Goal: Navigation & Orientation: Understand site structure

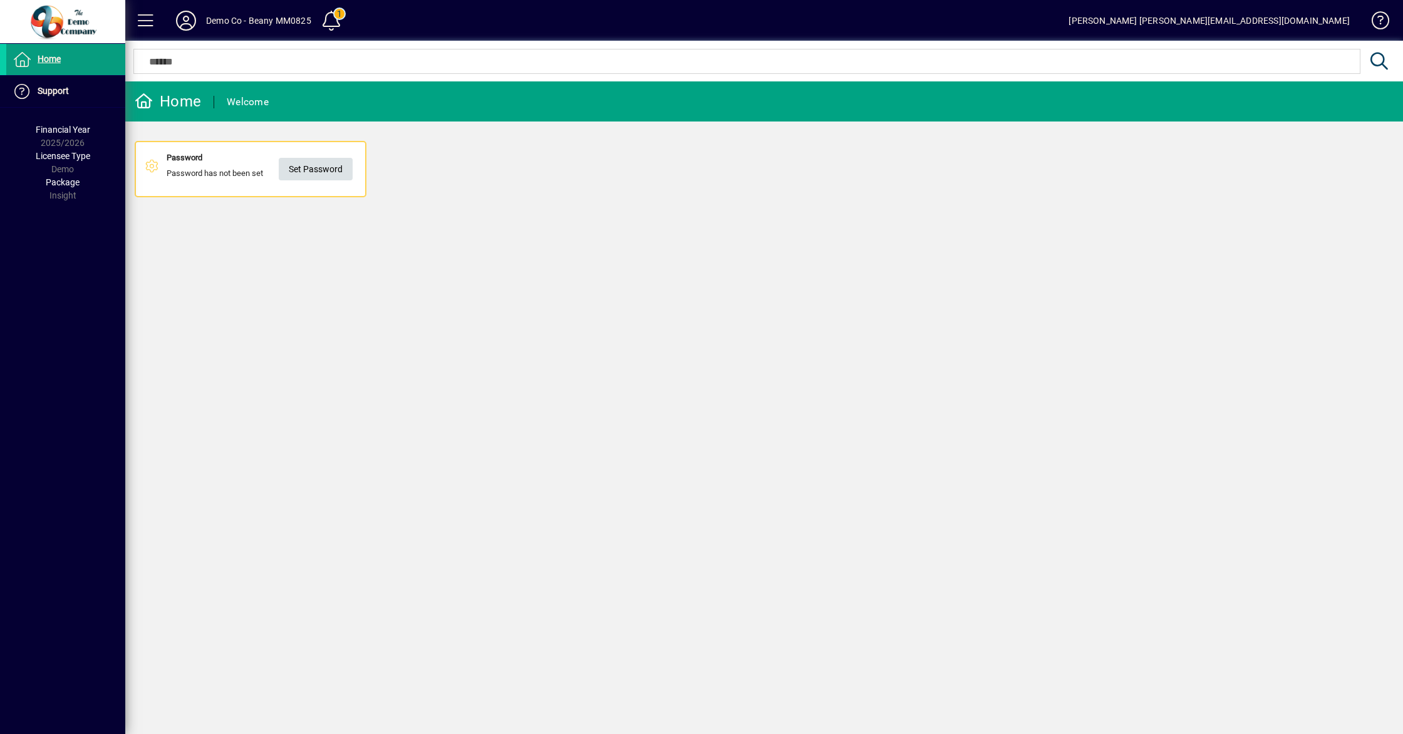
click at [301, 171] on span "Set Password" at bounding box center [316, 169] width 54 height 21
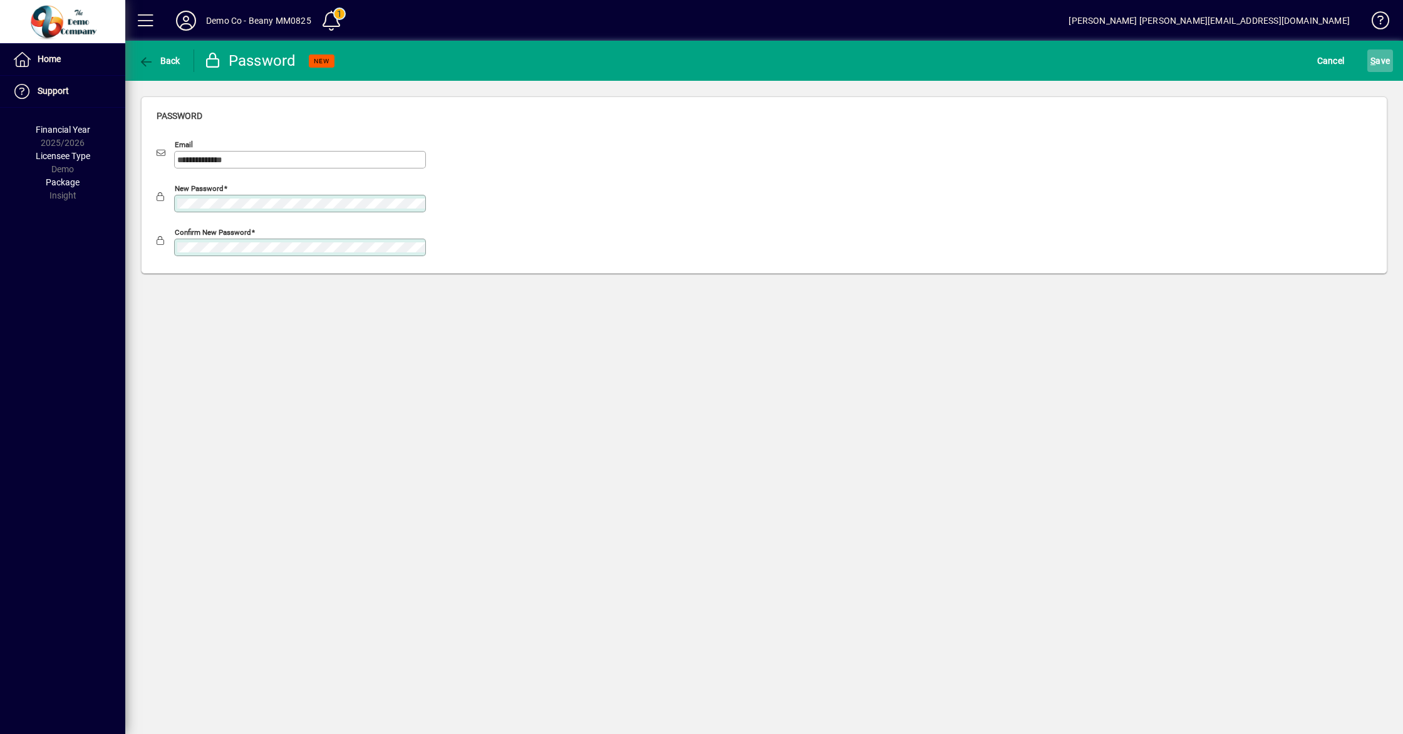
click at [1387, 63] on span "S ave" at bounding box center [1379, 61] width 19 height 20
drag, startPoint x: 332, startPoint y: 342, endPoint x: 301, endPoint y: 287, distance: 62.5
click at [332, 342] on div "**********" at bounding box center [764, 387] width 1278 height 693
click at [1376, 58] on span "S ave" at bounding box center [1379, 61] width 19 height 20
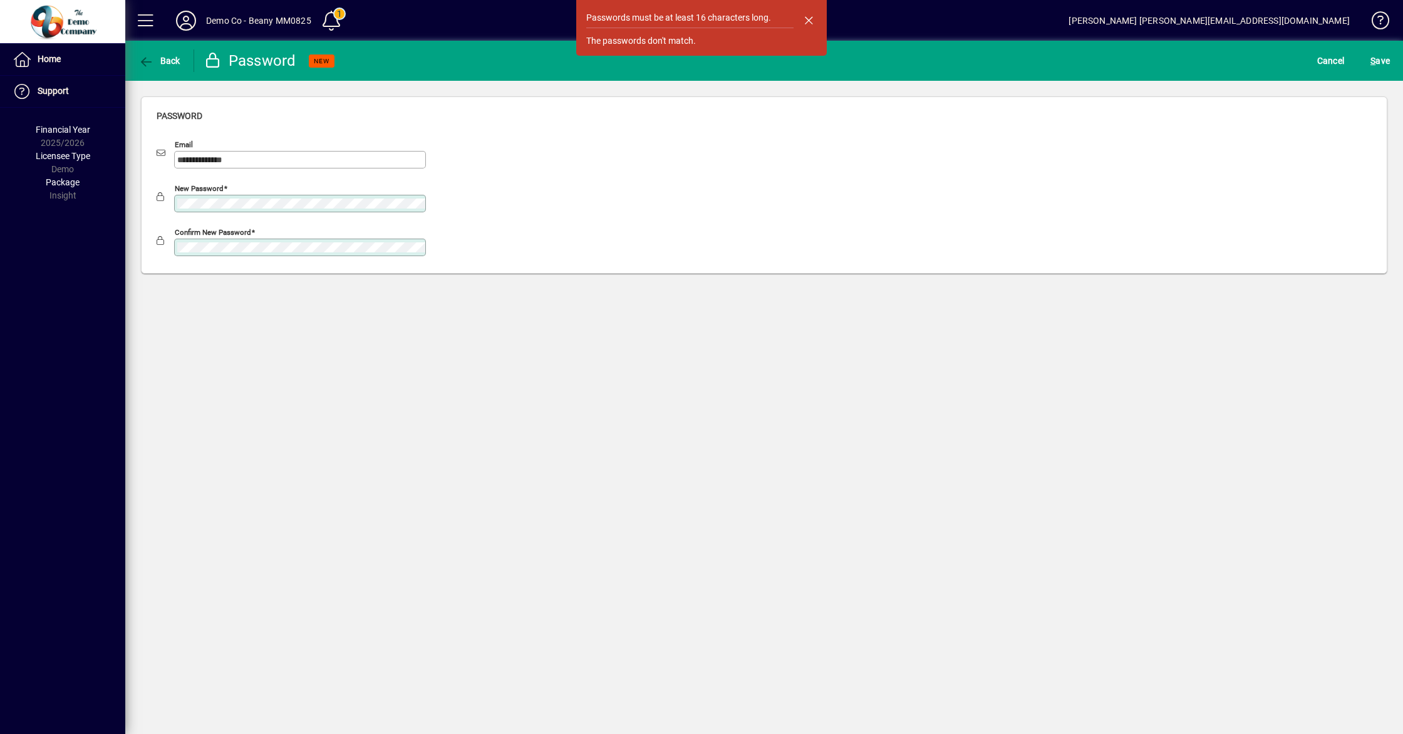
click at [110, 205] on mat-drawer-container "**********" at bounding box center [701, 367] width 1403 height 734
click at [125, 249] on div "**********" at bounding box center [764, 185] width 1278 height 209
click at [1374, 60] on span "S" at bounding box center [1372, 61] width 5 height 10
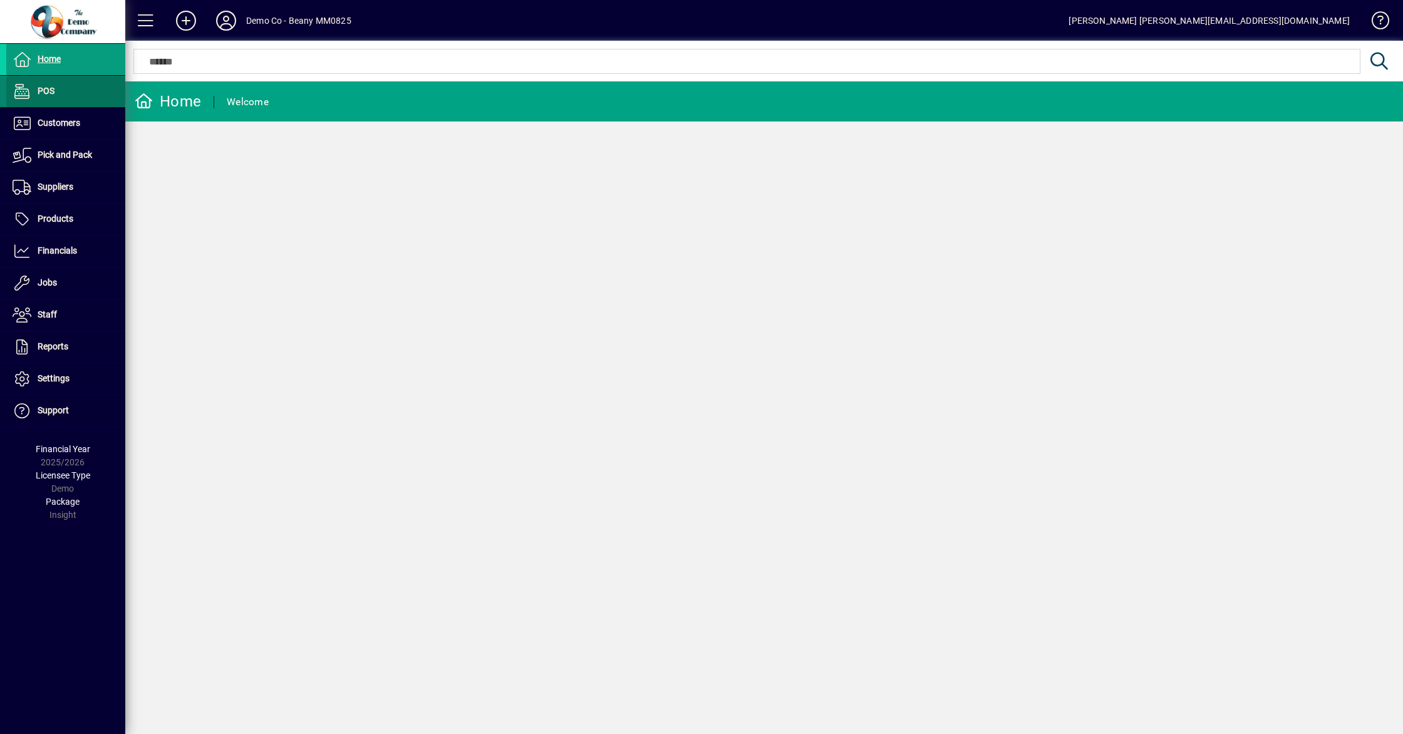
click at [43, 90] on span "POS" at bounding box center [46, 91] width 17 height 10
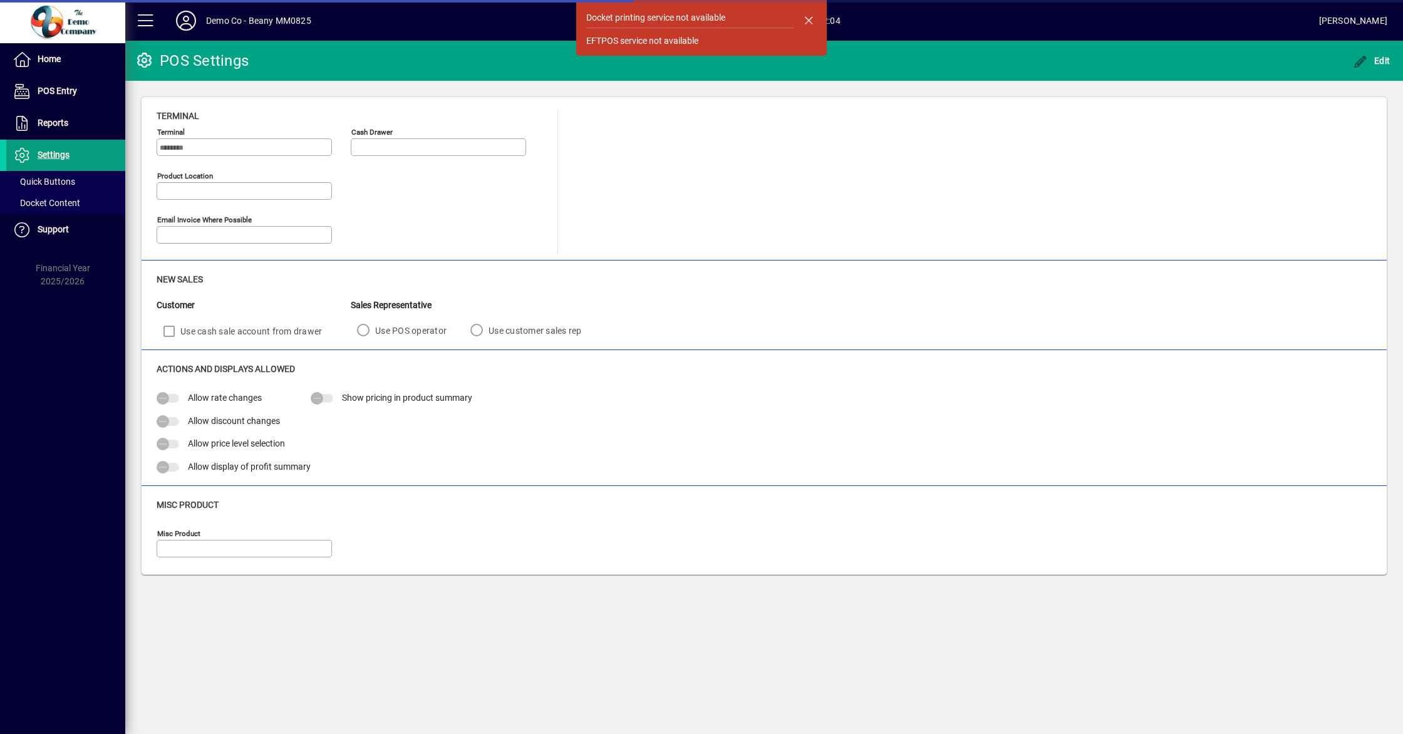
type input "**********"
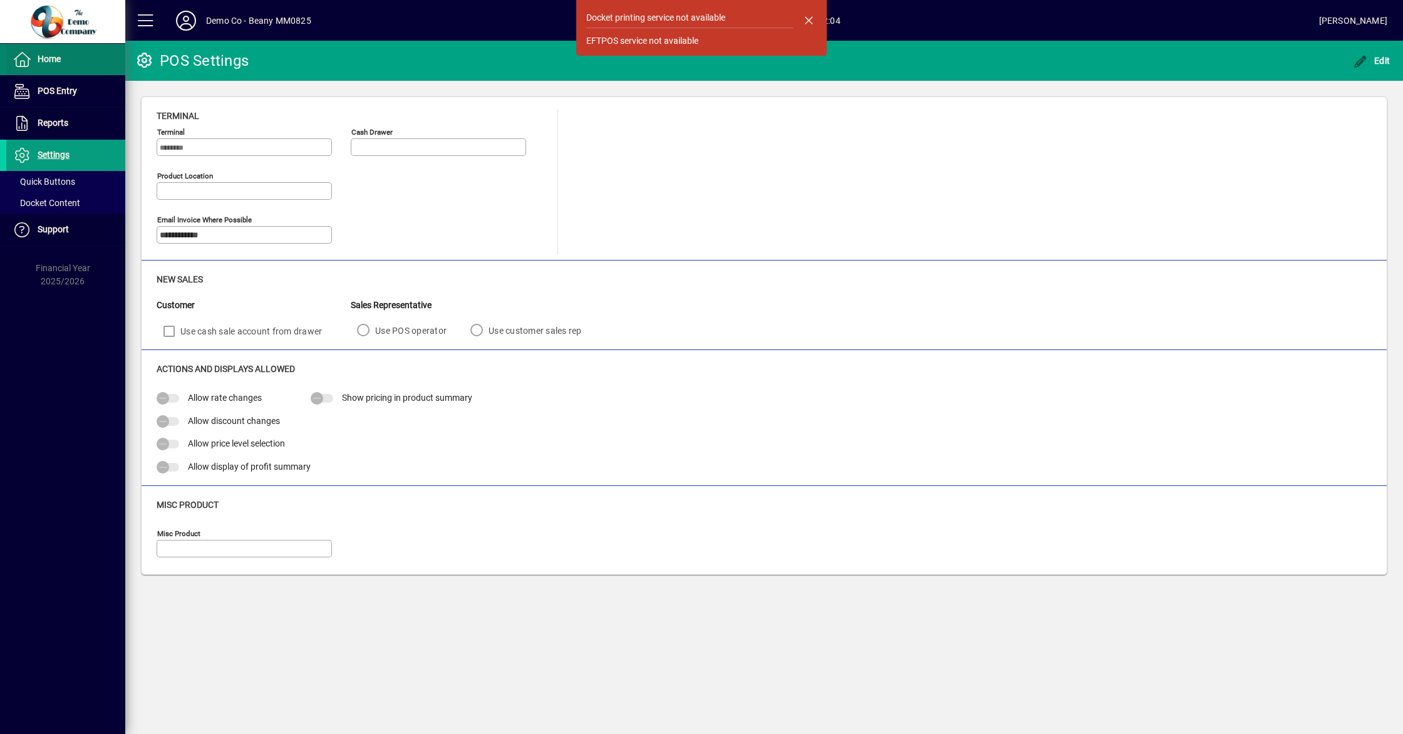
click at [36, 65] on span "Home" at bounding box center [33, 59] width 54 height 15
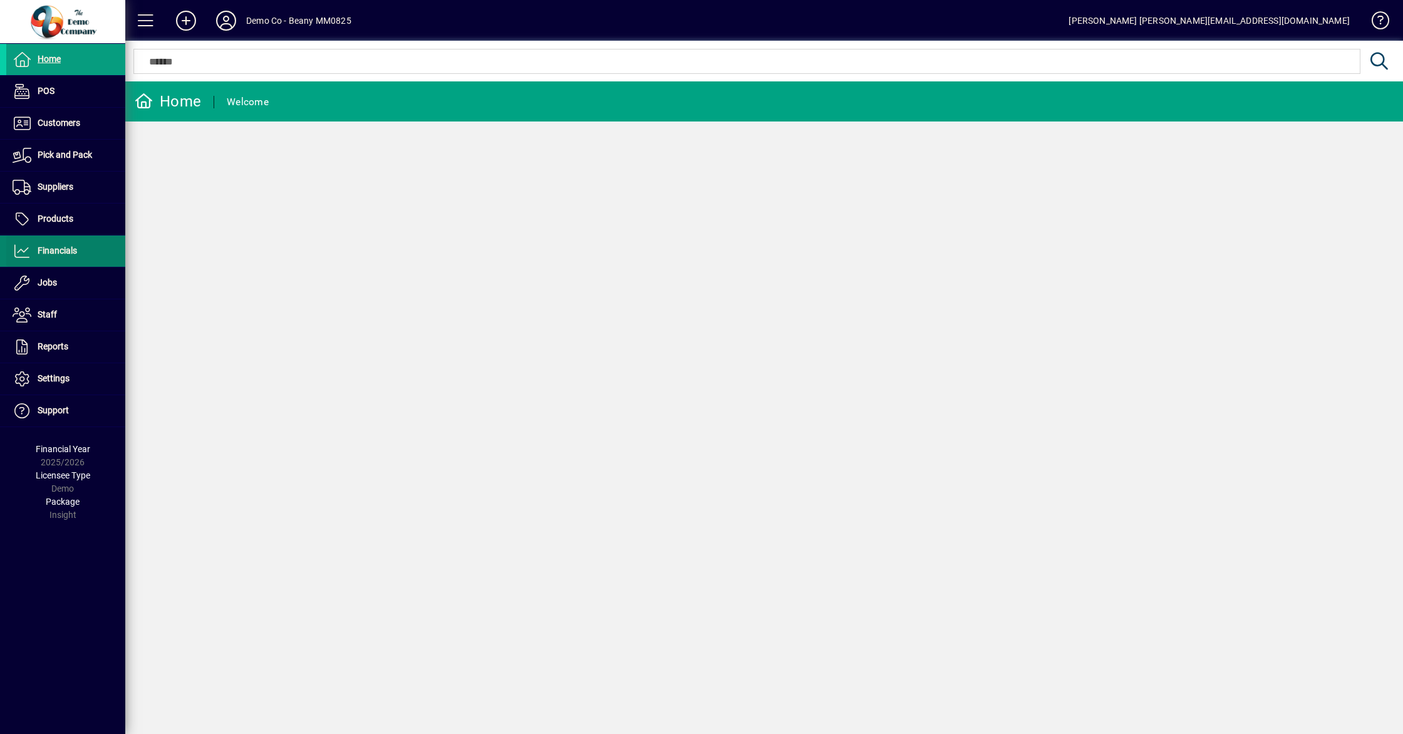
click at [66, 249] on span "Financials" at bounding box center [57, 251] width 39 height 10
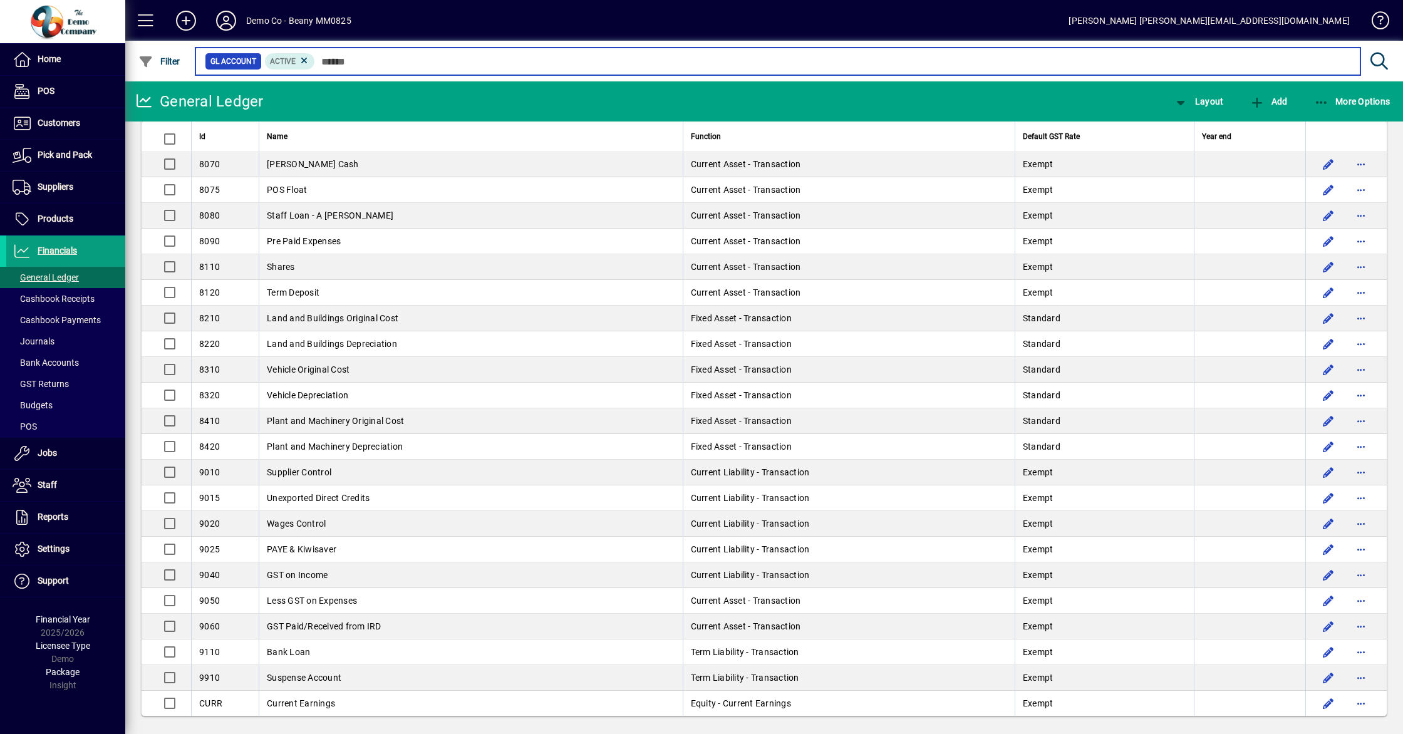
scroll to position [1742, 0]
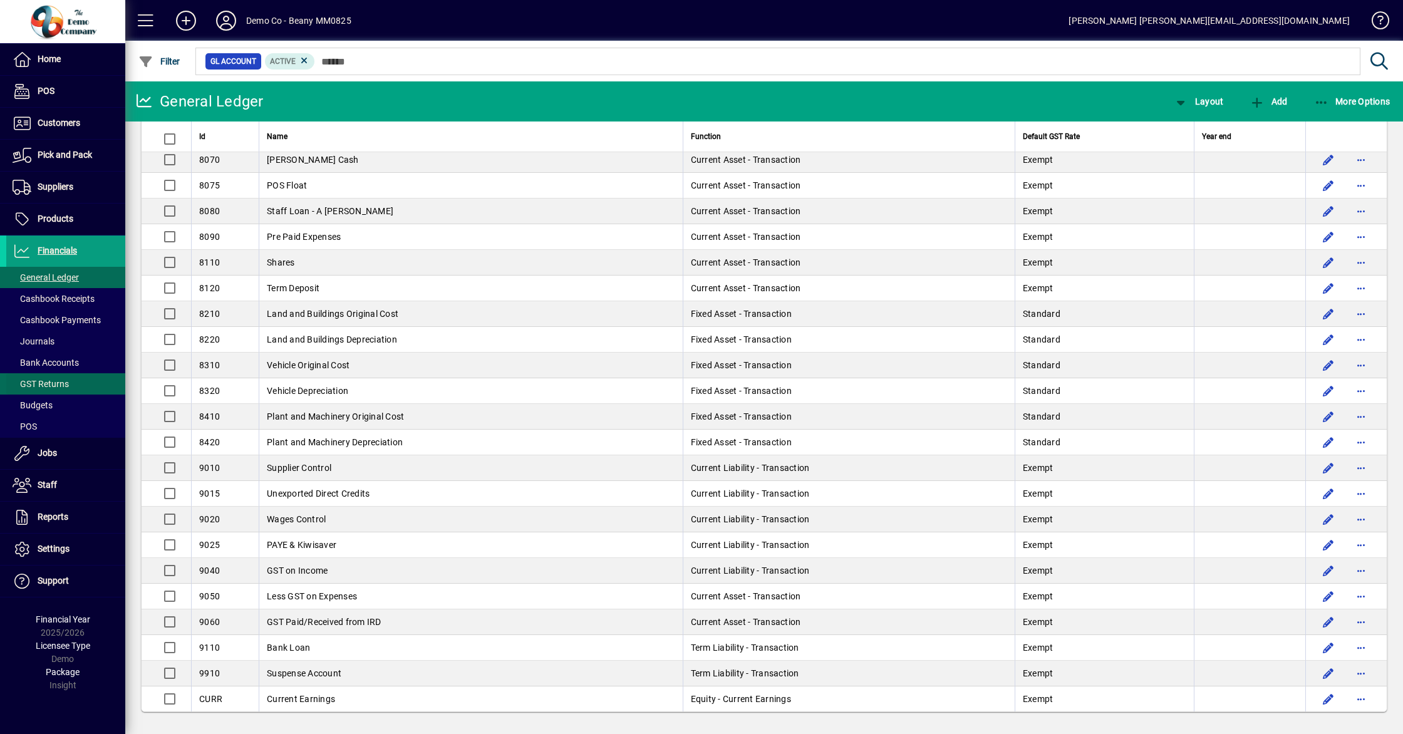
click at [67, 379] on span "GST Returns" at bounding box center [41, 384] width 56 height 10
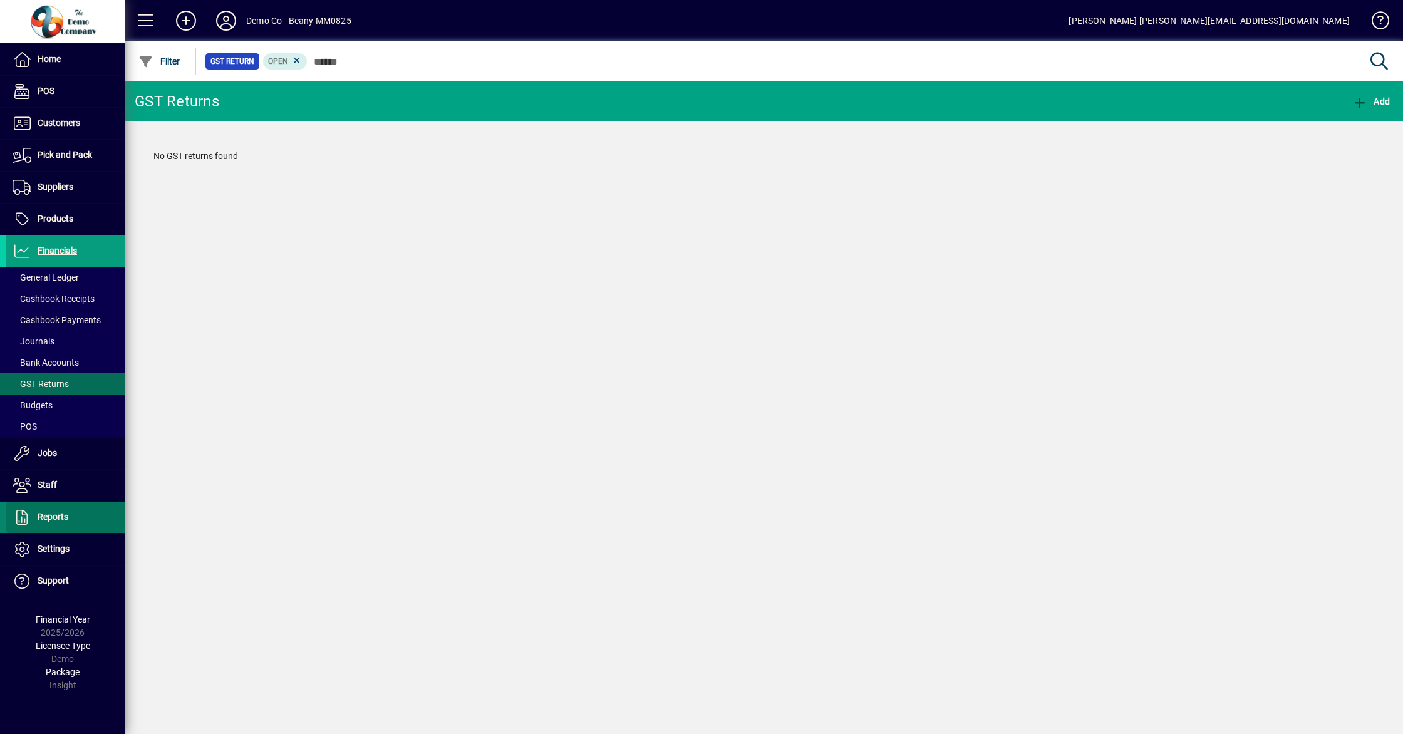
click at [46, 512] on span "Reports" at bounding box center [53, 517] width 31 height 10
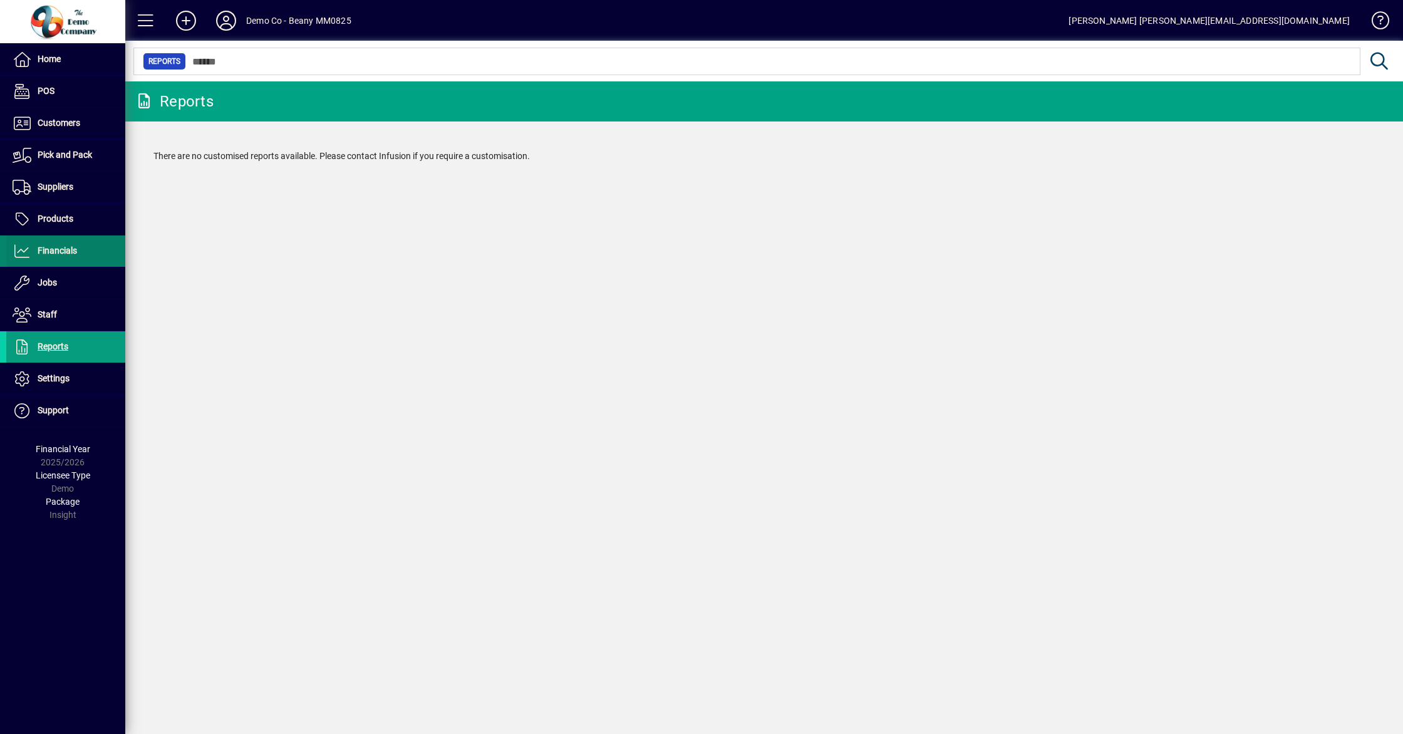
click at [72, 265] on span at bounding box center [65, 251] width 119 height 30
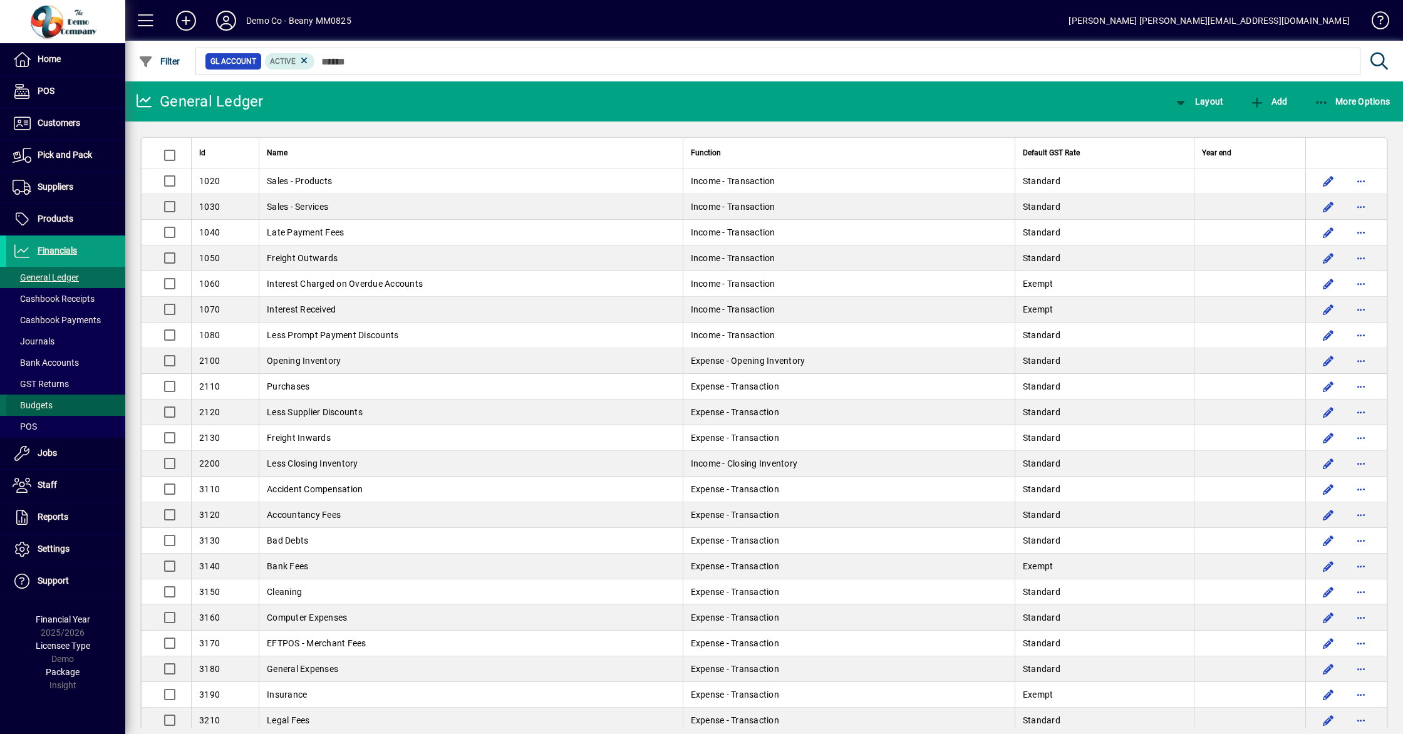
click at [55, 403] on span at bounding box center [65, 405] width 119 height 30
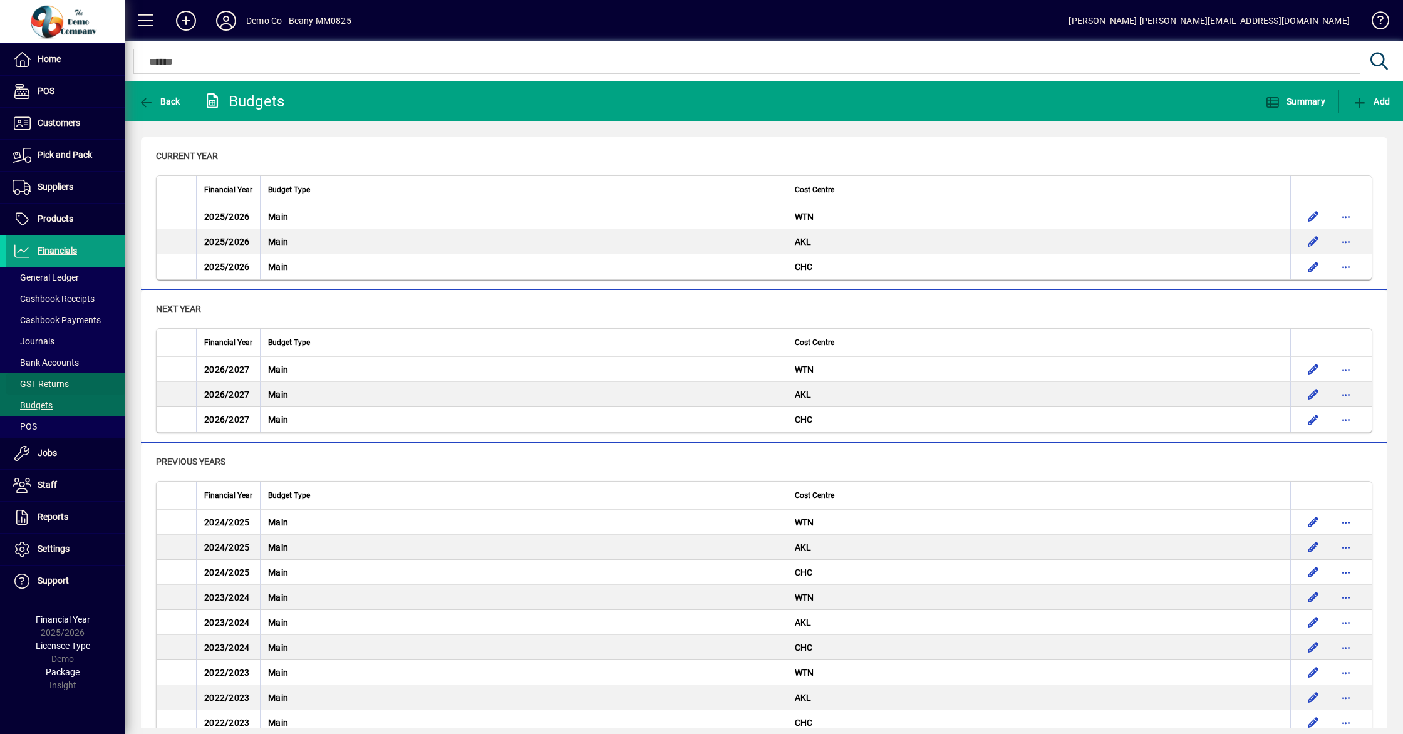
click at [53, 371] on span at bounding box center [65, 384] width 119 height 30
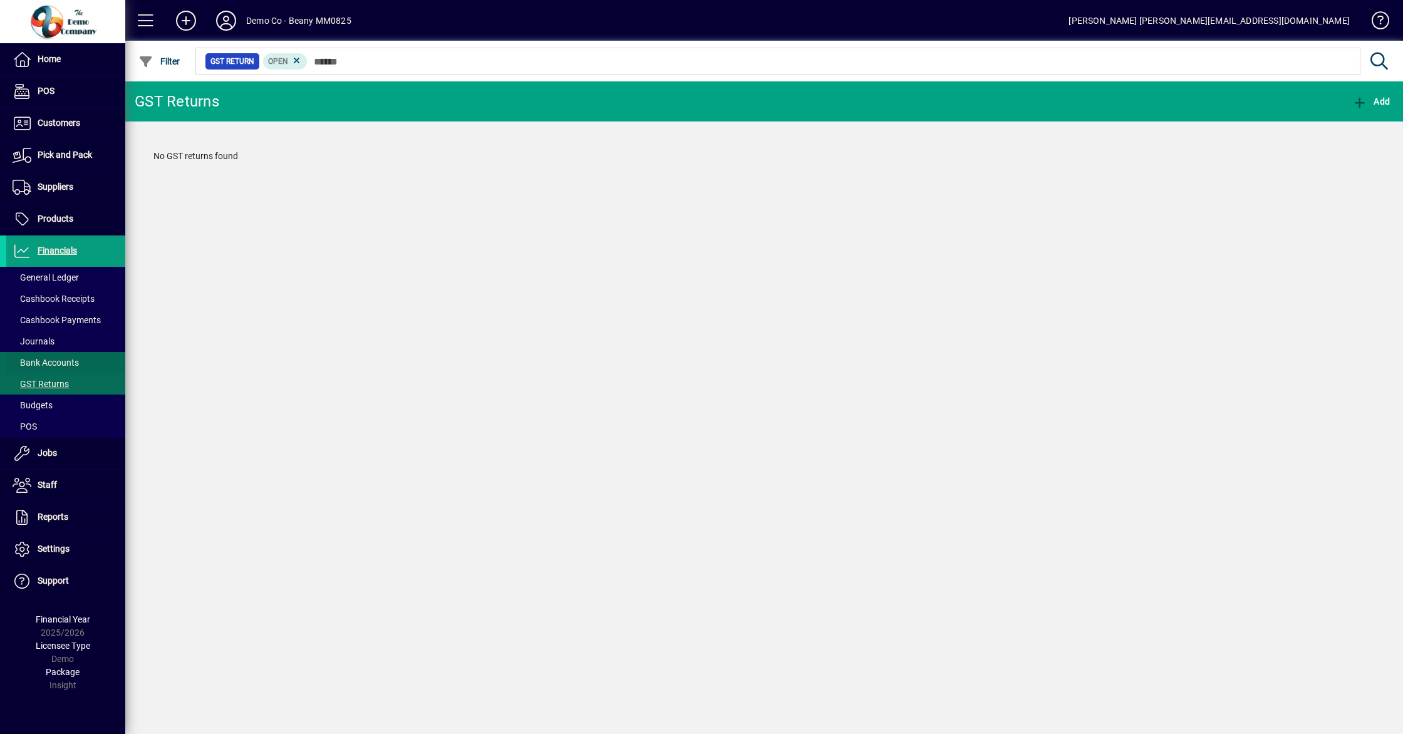
click at [53, 362] on span "Bank Accounts" at bounding box center [46, 363] width 66 height 10
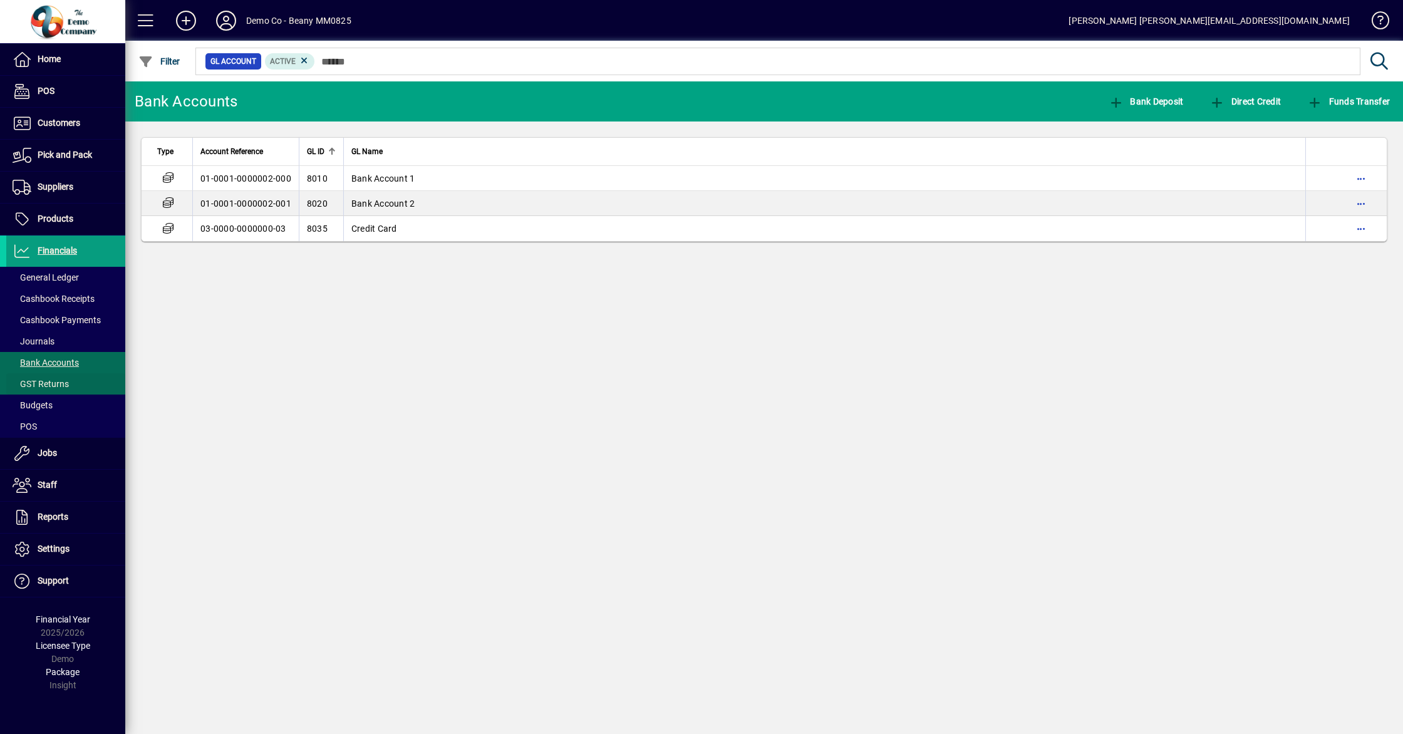
click at [49, 385] on span "GST Returns" at bounding box center [41, 384] width 56 height 10
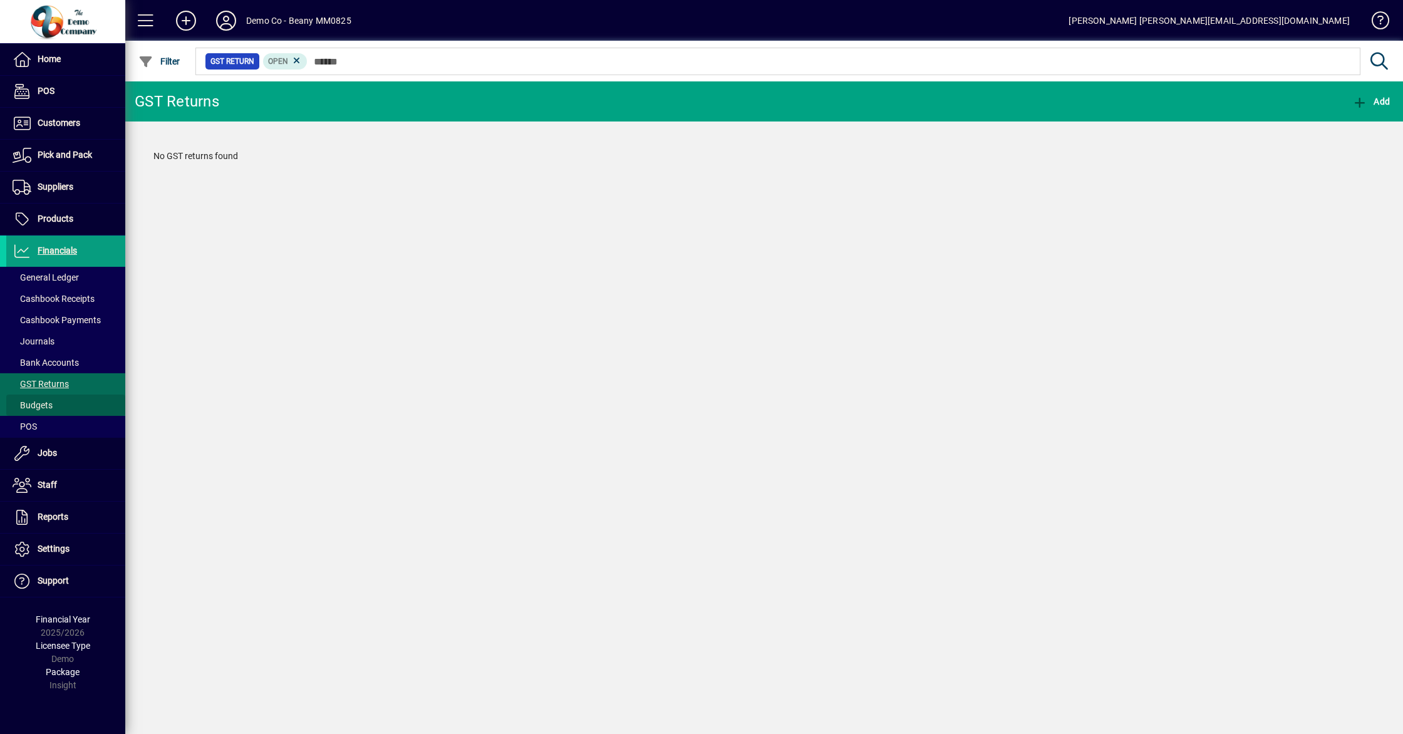
click at [27, 405] on span "Budgets" at bounding box center [33, 405] width 40 height 10
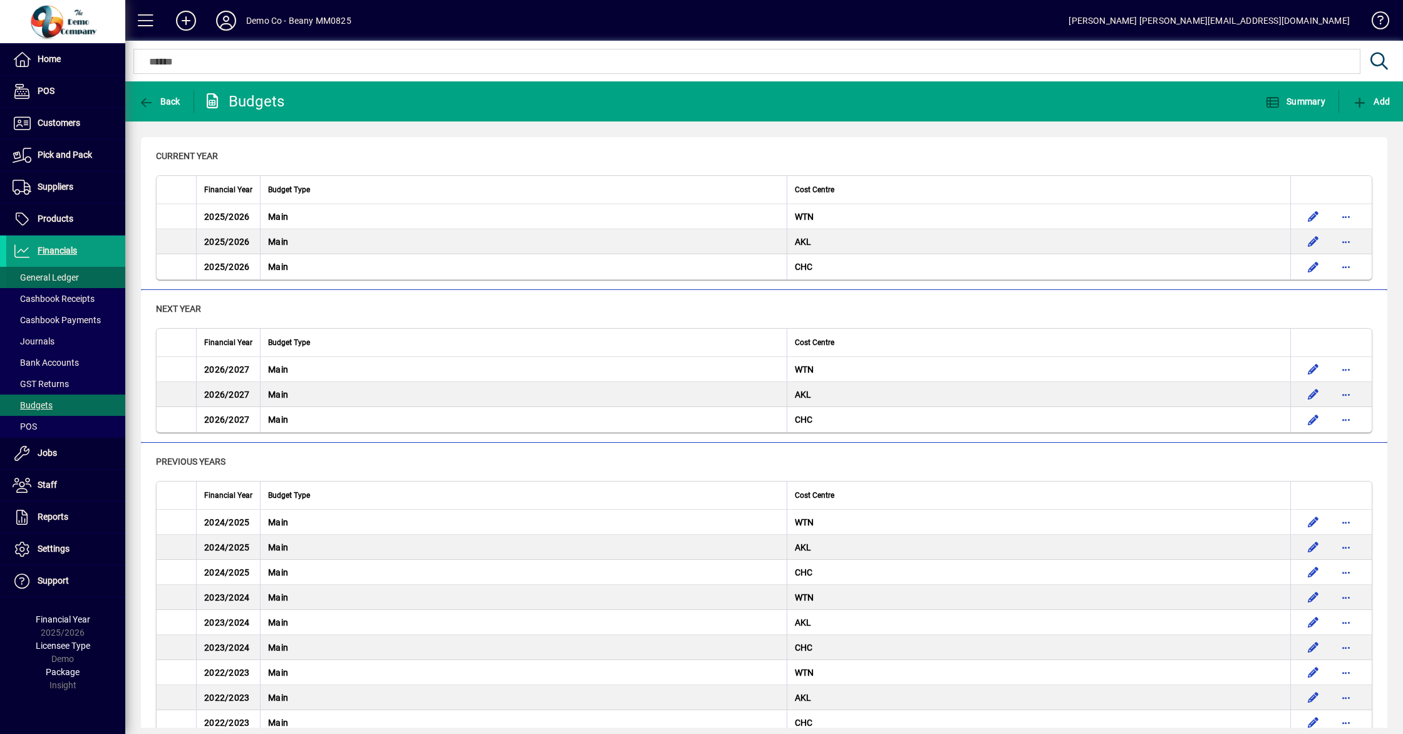
click at [65, 277] on span "General Ledger" at bounding box center [46, 277] width 66 height 10
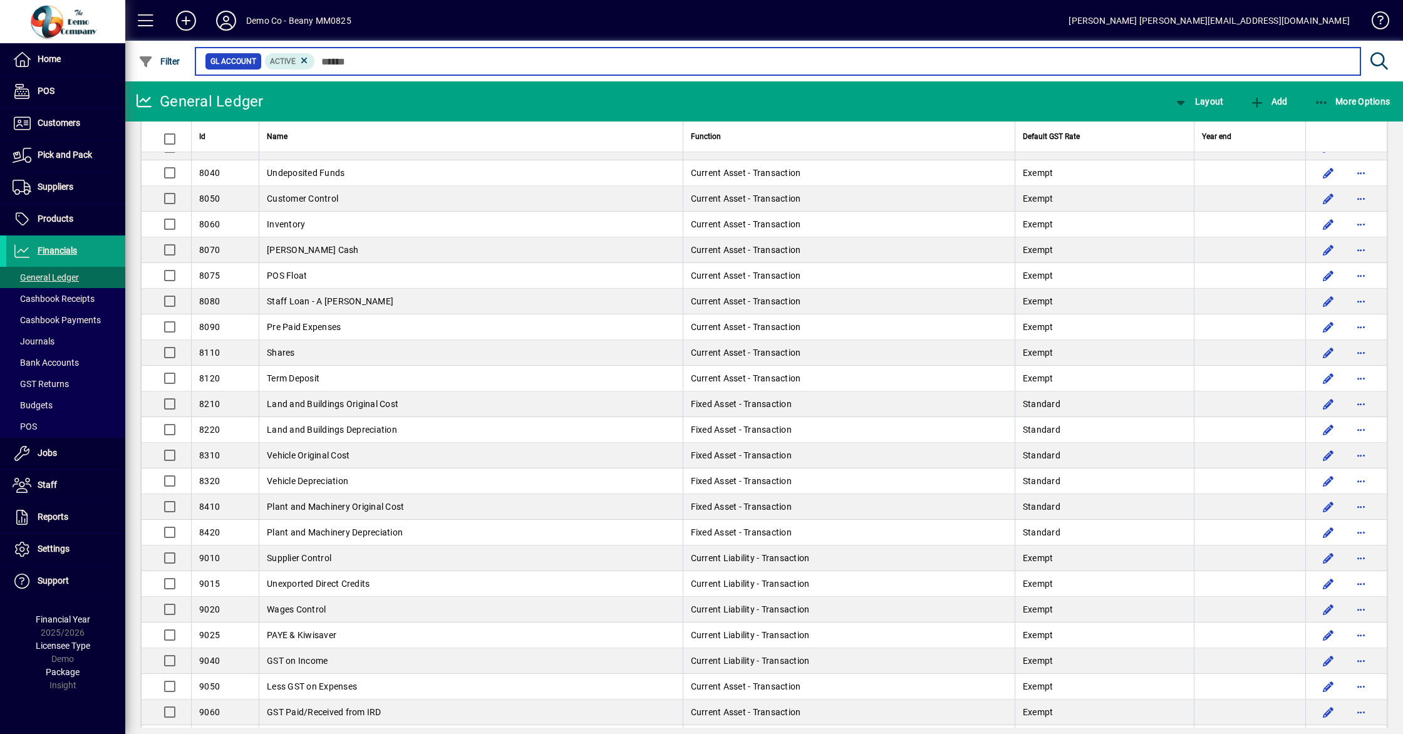
scroll to position [1742, 0]
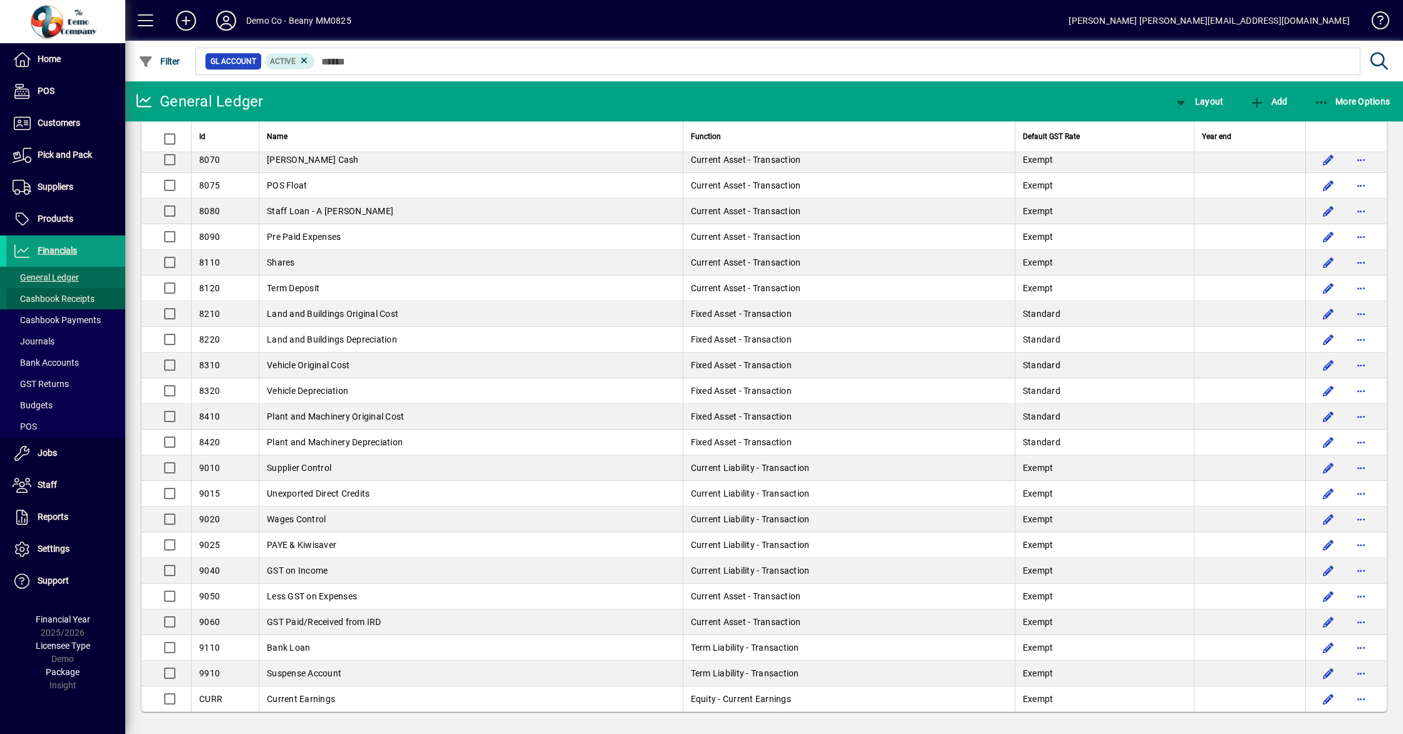
click at [86, 296] on span "Cashbook Receipts" at bounding box center [54, 299] width 82 height 10
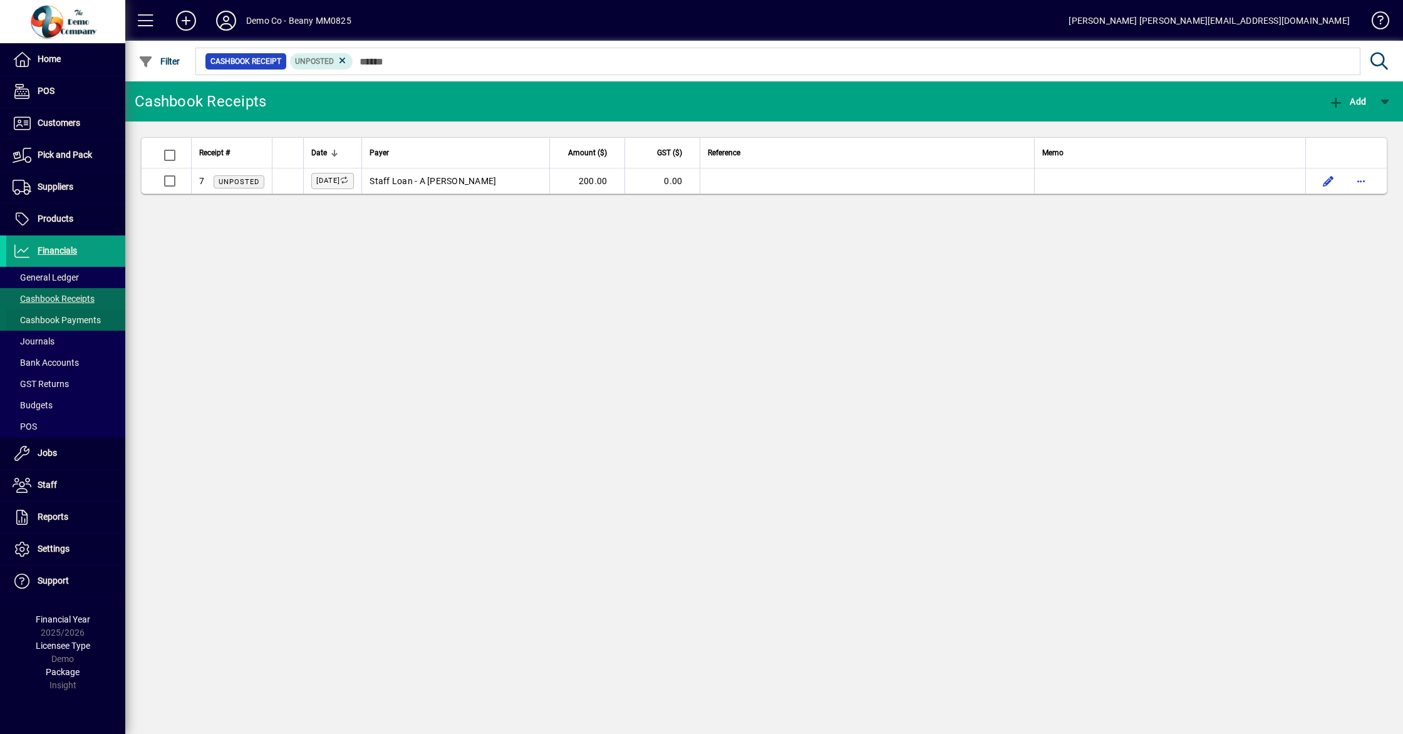
click at [83, 316] on span "Cashbook Payments" at bounding box center [57, 320] width 88 height 10
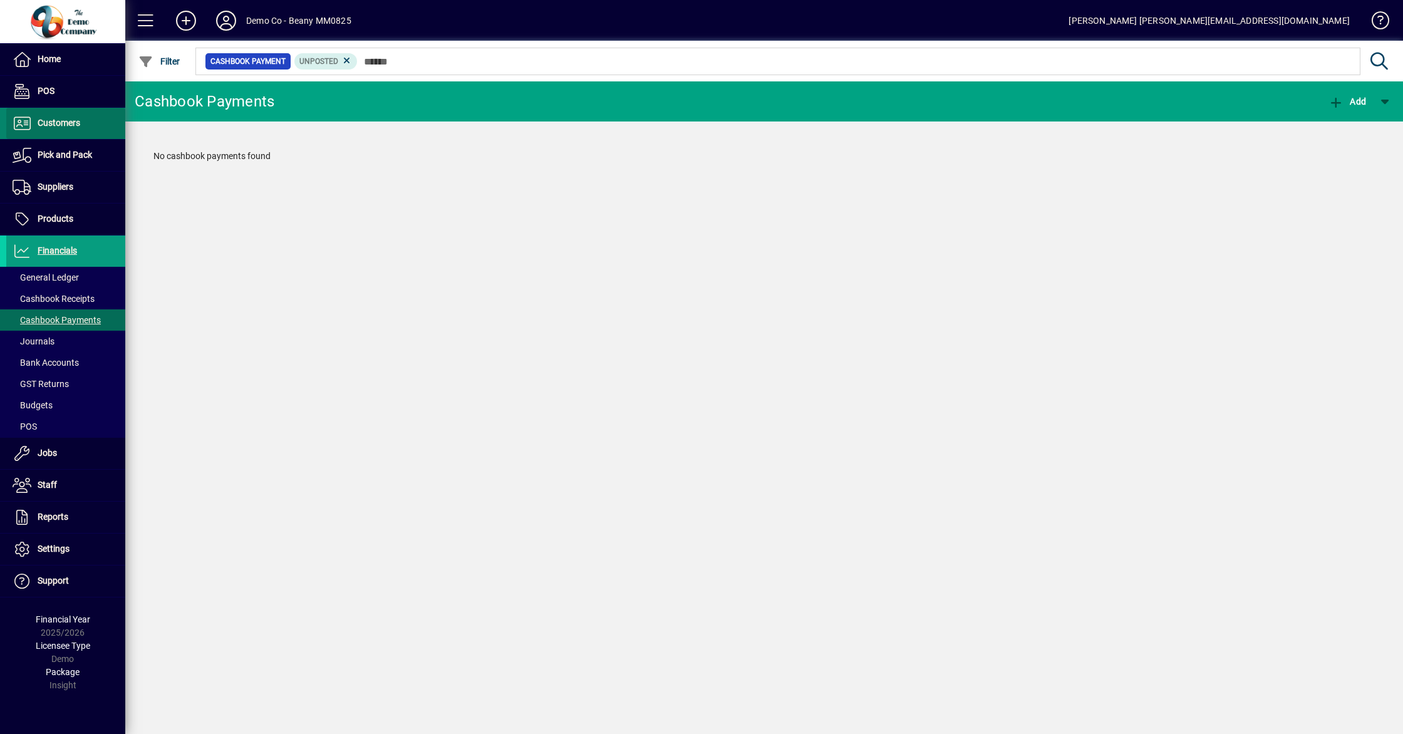
click at [68, 123] on span "Customers" at bounding box center [59, 123] width 43 height 10
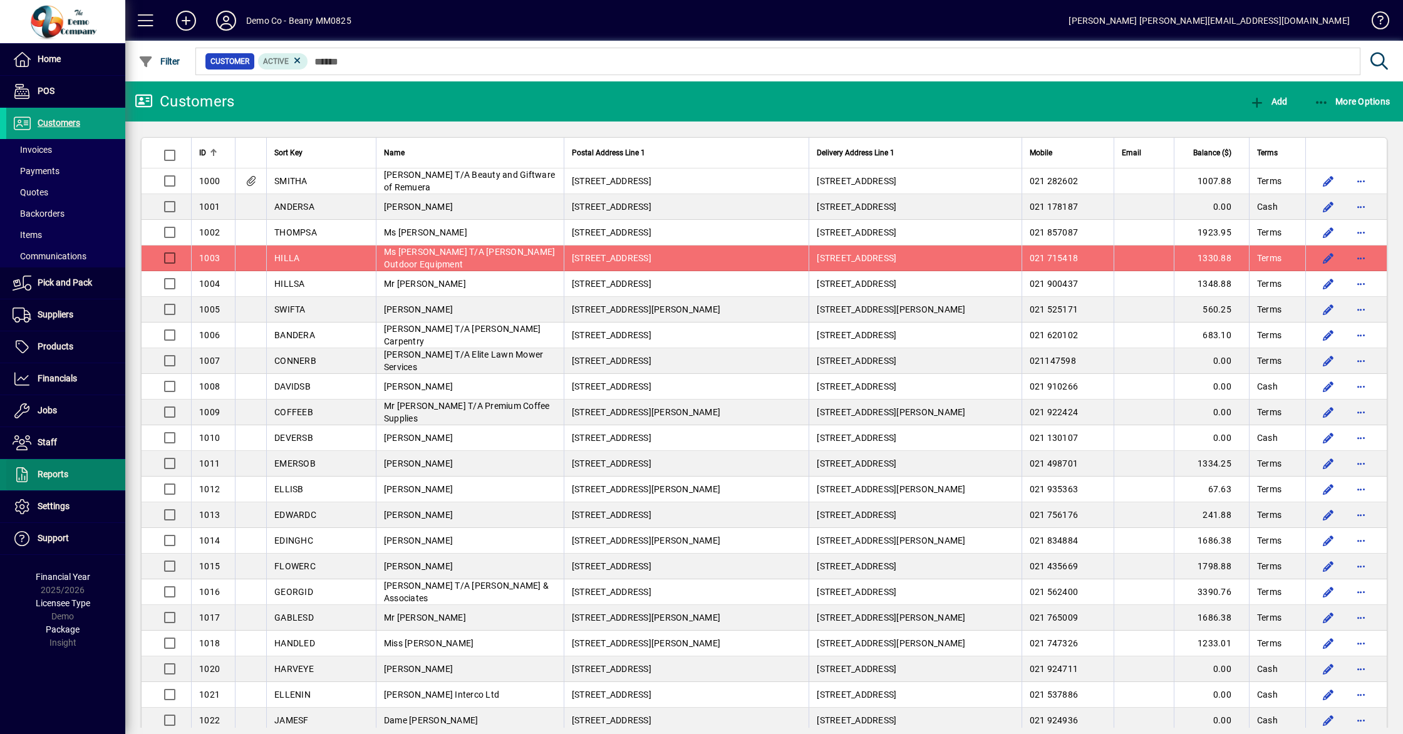
click at [58, 484] on span at bounding box center [65, 475] width 119 height 30
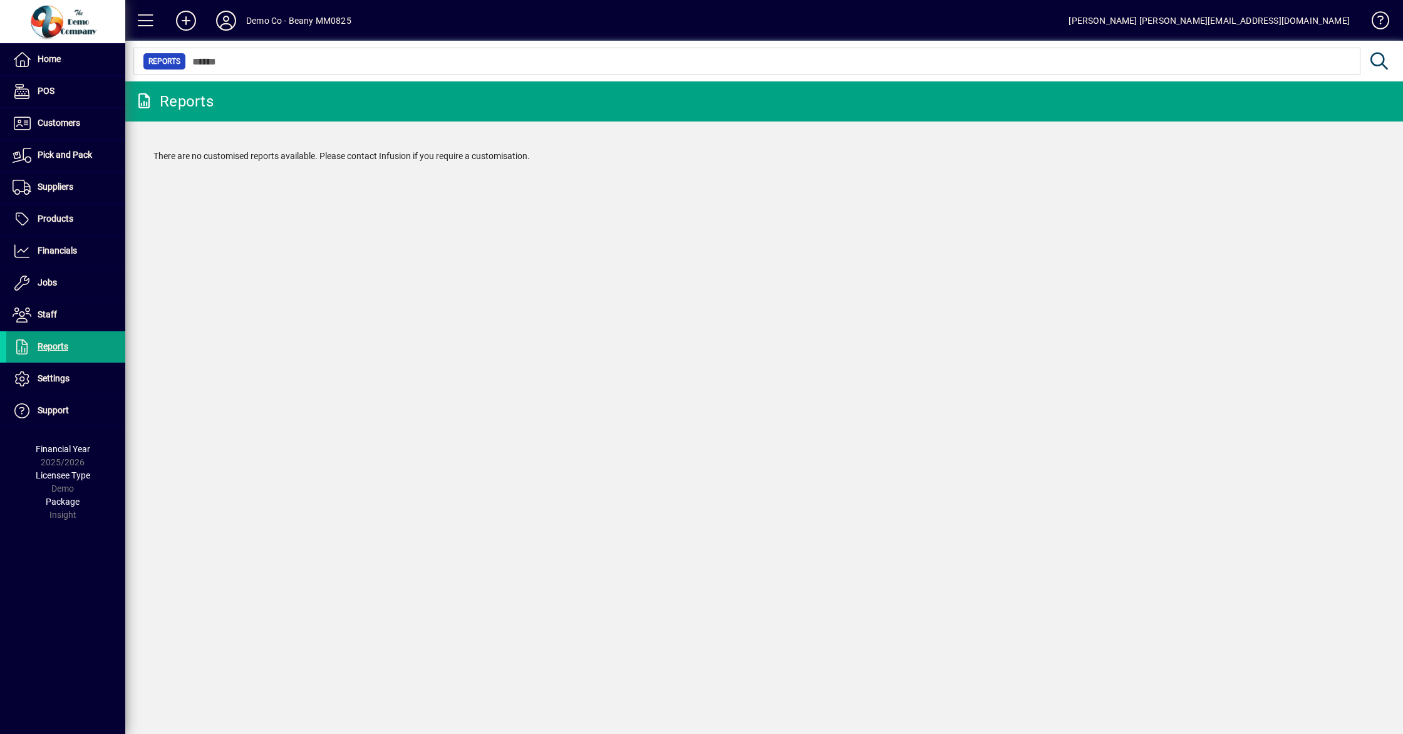
click at [193, 98] on div "Reports" at bounding box center [174, 101] width 79 height 20
click at [142, 96] on icon at bounding box center [144, 100] width 19 height 15
click at [158, 60] on span "Reports" at bounding box center [164, 61] width 32 height 13
click at [188, 16] on icon at bounding box center [185, 21] width 25 height 20
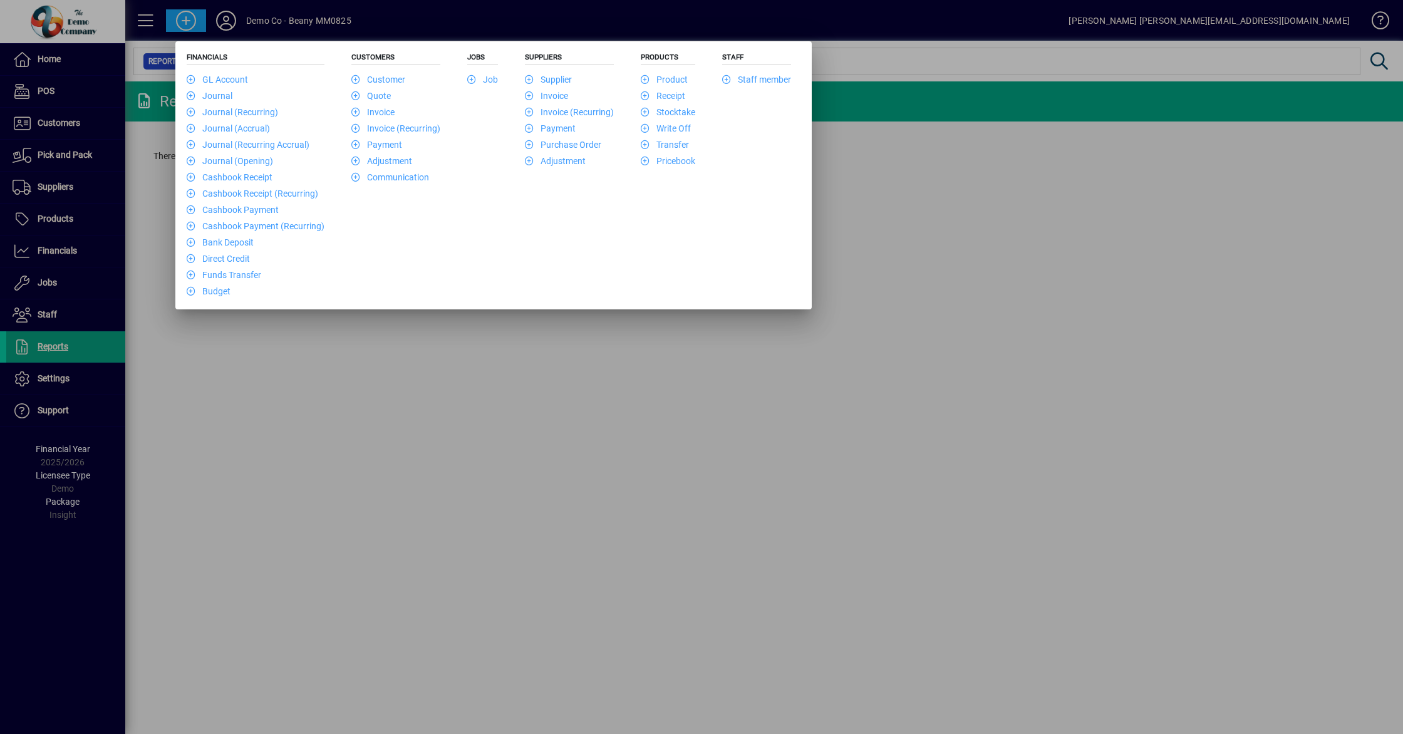
click at [152, 19] on div at bounding box center [701, 367] width 1403 height 734
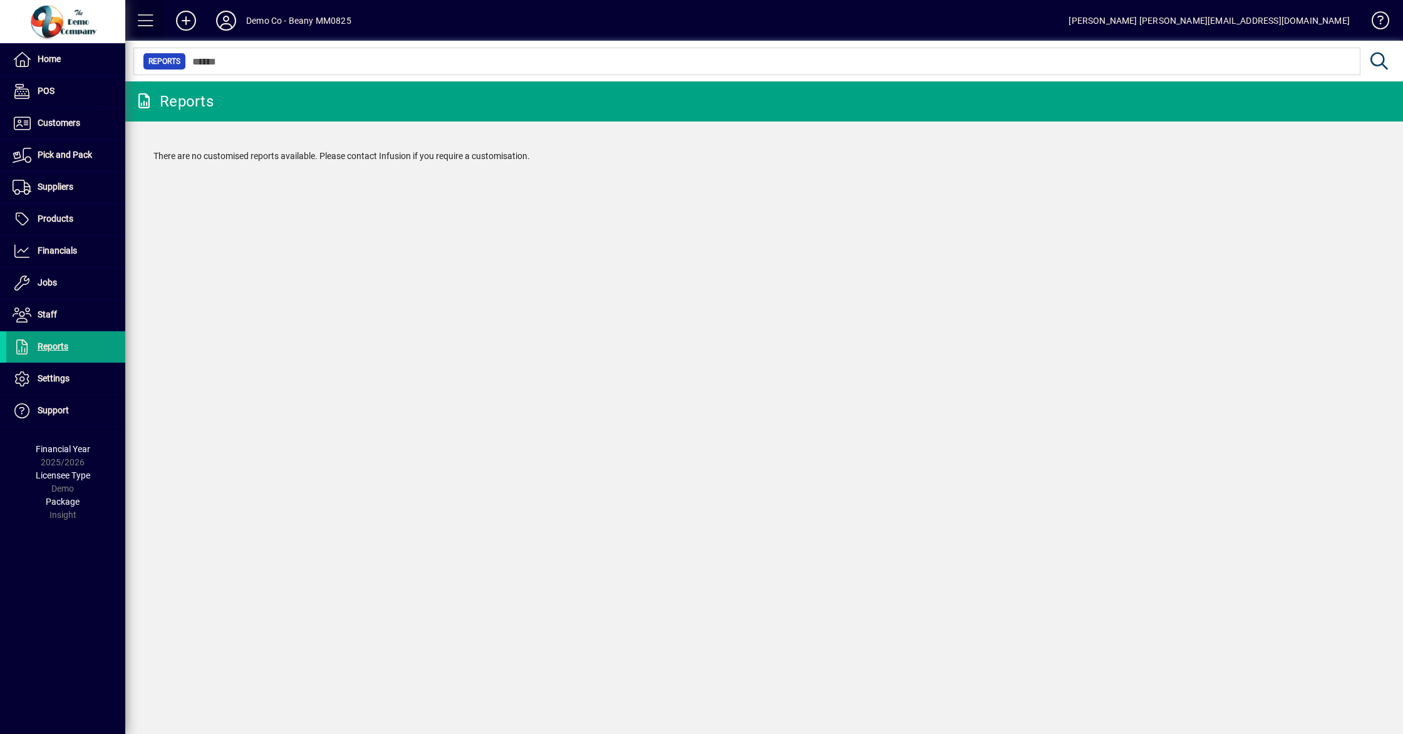
click at [147, 21] on span at bounding box center [146, 21] width 30 height 30
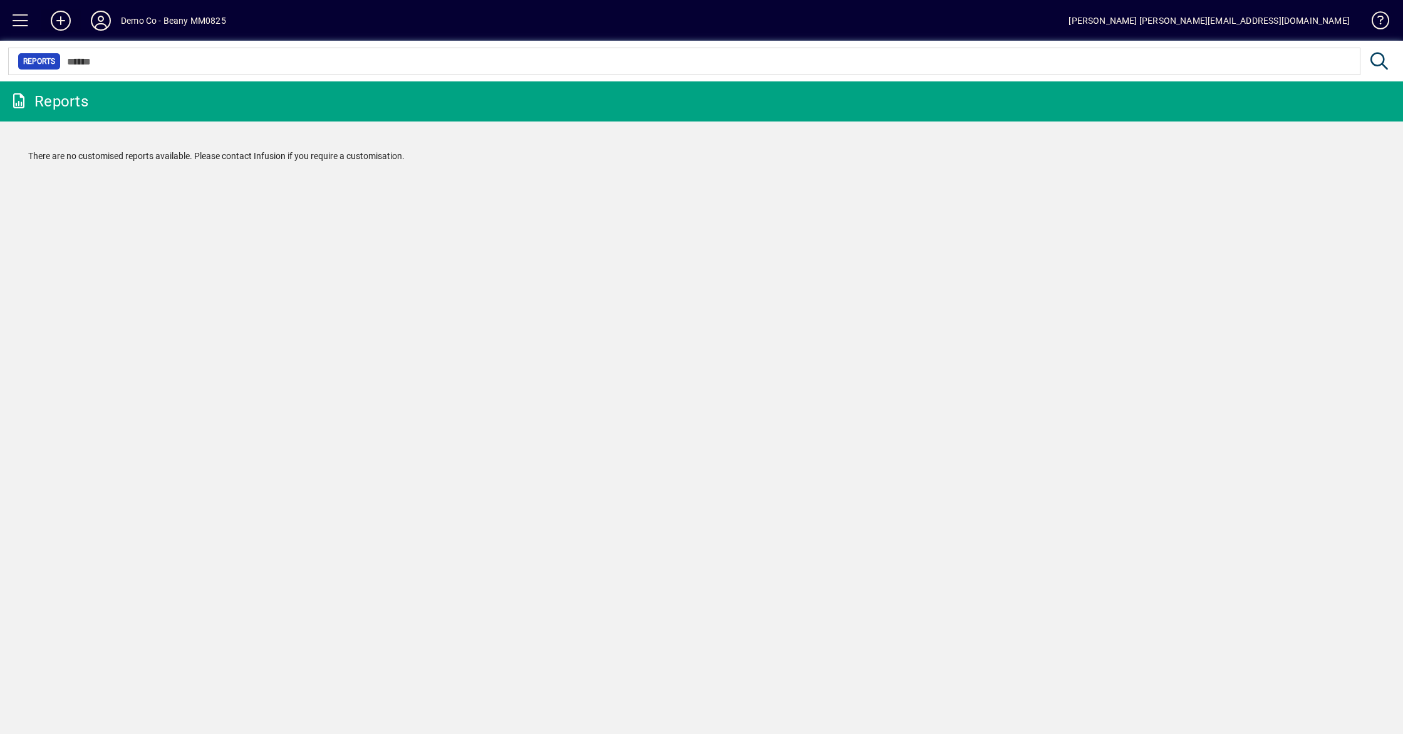
click at [67, 20] on icon at bounding box center [60, 21] width 25 height 20
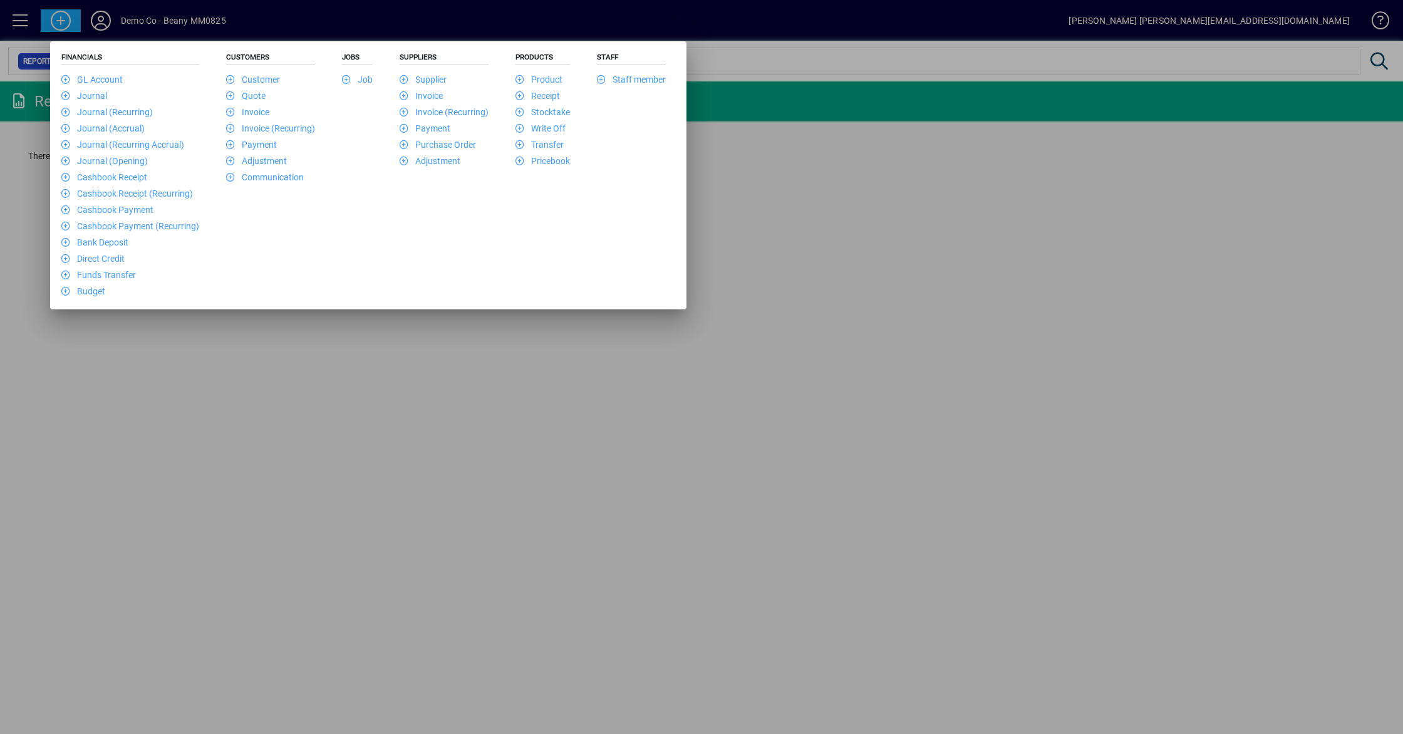
click at [1060, 319] on div at bounding box center [701, 367] width 1403 height 734
